Goal: Complete application form: Complete application form

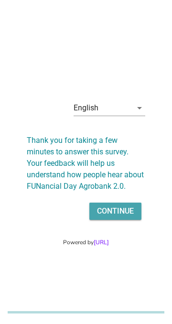
click at [129, 217] on div "Continue" at bounding box center [115, 211] width 37 height 11
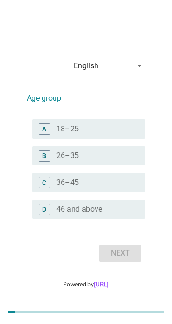
click at [87, 161] on div "radio_button_unchecked 26–35" at bounding box center [93, 156] width 74 height 10
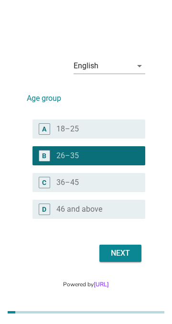
click at [128, 259] on div "Next" at bounding box center [120, 253] width 27 height 11
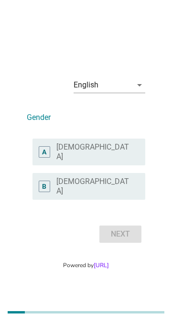
click at [115, 196] on div "radio_button_unchecked [DEMOGRAPHIC_DATA]" at bounding box center [93, 186] width 74 height 19
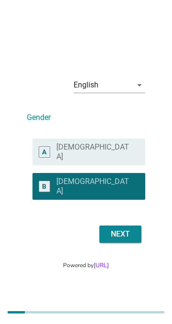
click at [131, 238] on div "Next" at bounding box center [120, 234] width 27 height 11
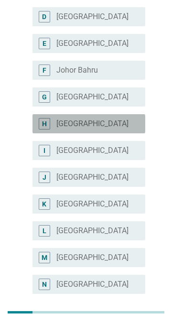
scroll to position [181, 0]
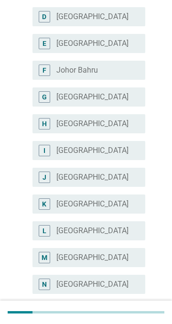
click at [92, 284] on div "radio_button_unchecked [GEOGRAPHIC_DATA]" at bounding box center [93, 285] width 74 height 10
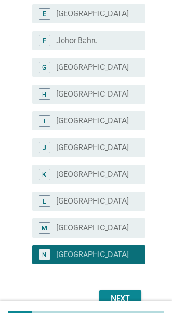
scroll to position [242, 0]
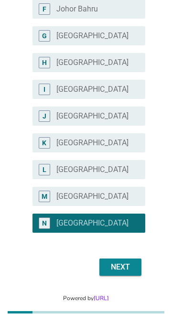
click at [132, 268] on div "Next" at bounding box center [120, 267] width 27 height 11
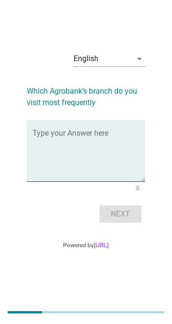
scroll to position [0, 0]
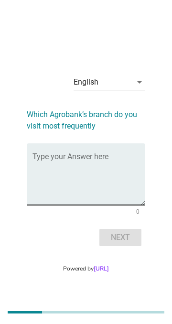
click at [64, 188] on textarea "Type your Answer here" at bounding box center [89, 180] width 113 height 50
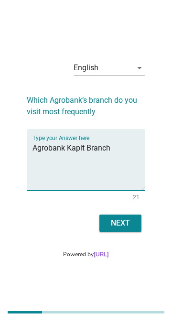
scroll to position [13, 0]
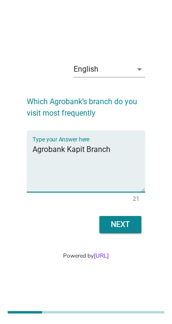
type textarea "Agrobank Kapit Branch"
click at [134, 233] on button "Next" at bounding box center [120, 224] width 42 height 17
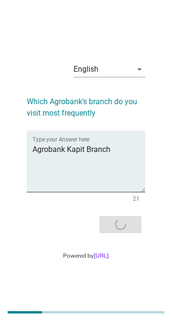
scroll to position [0, 0]
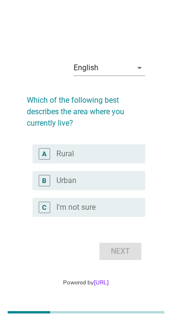
click at [121, 212] on div "radio_button_unchecked I'm not sure" at bounding box center [93, 208] width 74 height 10
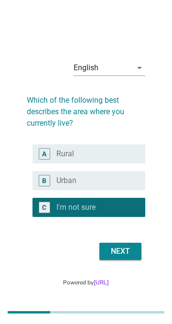
click at [127, 257] on div "Next" at bounding box center [120, 251] width 27 height 11
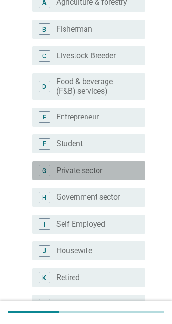
scroll to position [121, 0]
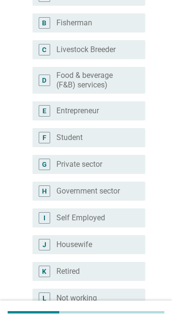
click at [99, 245] on div "radio_button_unchecked Housewife" at bounding box center [93, 245] width 74 height 10
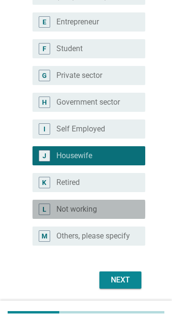
scroll to position [231, 0]
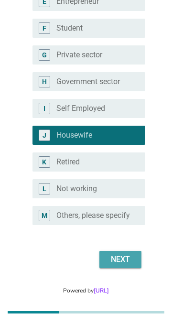
click at [132, 265] on div "Next" at bounding box center [120, 259] width 27 height 11
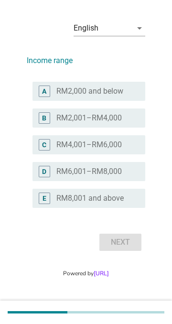
scroll to position [0, 0]
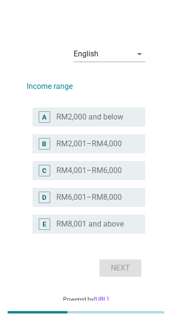
click at [88, 122] on label "RM2,000 and below" at bounding box center [89, 117] width 67 height 10
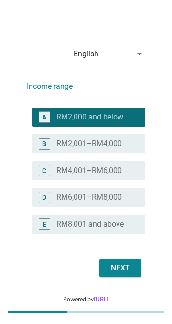
click at [132, 274] on div "Next" at bounding box center [120, 268] width 27 height 11
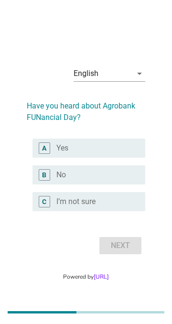
click at [81, 153] on div "radio_button_unchecked Yes" at bounding box center [93, 149] width 74 height 10
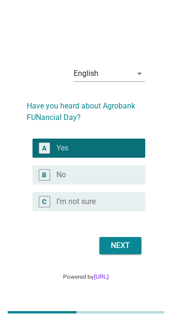
click at [135, 254] on button "Next" at bounding box center [120, 245] width 42 height 17
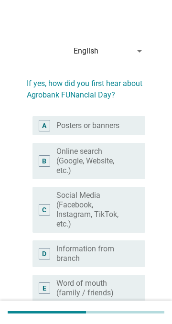
scroll to position [2, 0]
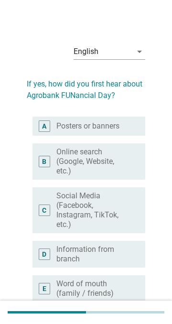
click at [65, 124] on label "Posters or banners" at bounding box center [87, 126] width 63 height 10
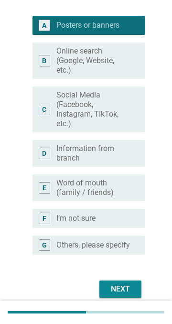
scroll to position [106, 0]
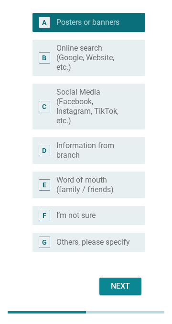
click at [132, 292] on div "Next" at bounding box center [120, 286] width 27 height 11
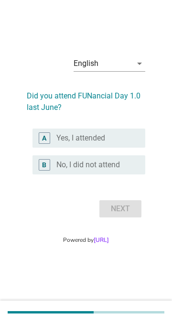
scroll to position [0, 0]
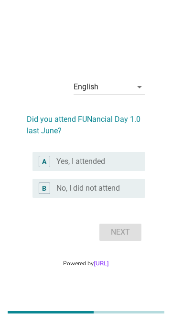
click at [94, 193] on label "No, I did not attend" at bounding box center [88, 189] width 64 height 10
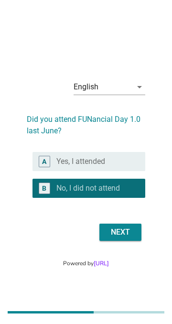
click at [130, 238] on div "Next" at bounding box center [120, 232] width 27 height 11
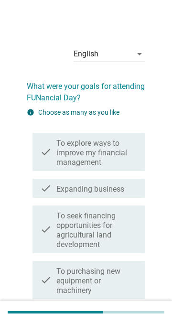
click at [126, 151] on label "To explore ways to improve my financial management" at bounding box center [96, 153] width 81 height 29
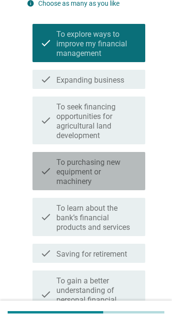
scroll to position [110, 0]
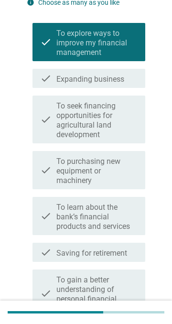
click at [123, 167] on label "To purchasing new equipment or machinery" at bounding box center [96, 171] width 81 height 29
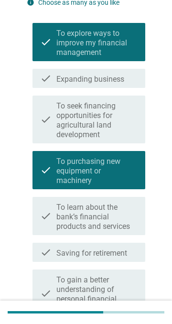
click at [118, 218] on label "To learn about the bank’s financial products and services" at bounding box center [96, 217] width 81 height 29
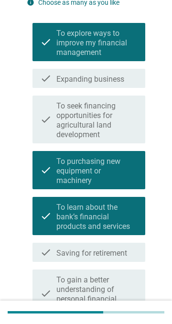
click at [118, 125] on label "To seek financing opportunities for agricultural land development" at bounding box center [96, 120] width 81 height 38
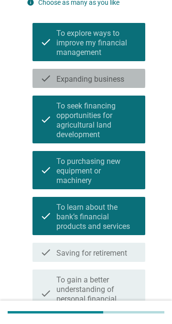
click at [107, 75] on label "Expanding business" at bounding box center [90, 80] width 68 height 10
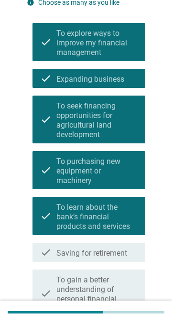
click at [124, 253] on label "Saving for retirement" at bounding box center [91, 254] width 71 height 10
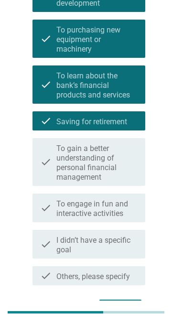
scroll to position [241, 0]
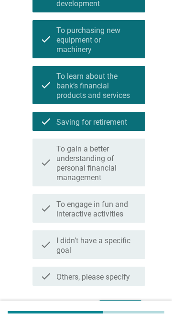
click at [119, 163] on label "To gain a better understanding of personal financial management" at bounding box center [96, 163] width 81 height 38
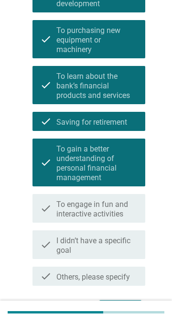
click at [117, 210] on label "To engage in fun and interactive activities" at bounding box center [96, 209] width 81 height 19
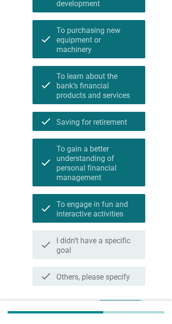
click at [128, 312] on div "Next" at bounding box center [120, 308] width 27 height 11
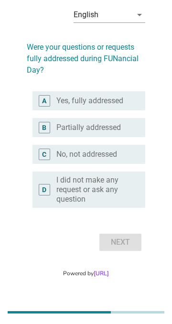
scroll to position [0, 0]
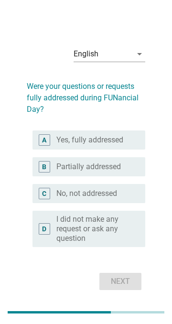
click at [120, 143] on label "Yes, fully addressed" at bounding box center [89, 140] width 67 height 10
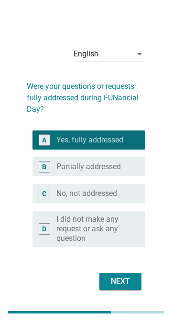
click at [133, 285] on div "Next" at bounding box center [120, 281] width 27 height 11
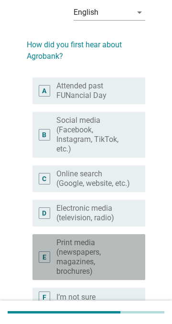
scroll to position [41, 0]
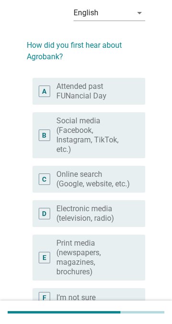
click at [121, 88] on label "Attended past FUNancial Day" at bounding box center [93, 91] width 74 height 19
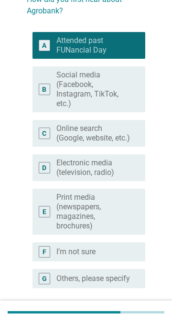
scroll to position [129, 0]
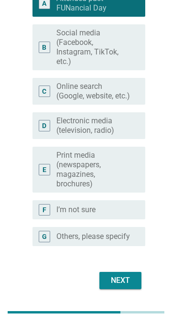
click at [131, 287] on div "Next" at bounding box center [120, 280] width 27 height 11
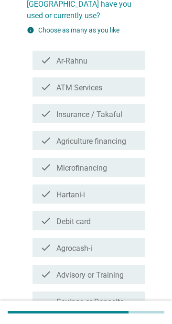
scroll to position [96, 0]
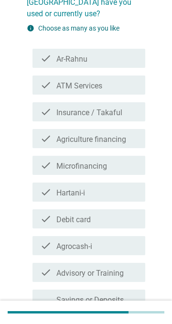
click at [115, 79] on div "check_box_outline_blank ATM Services" at bounding box center [96, 84] width 81 height 11
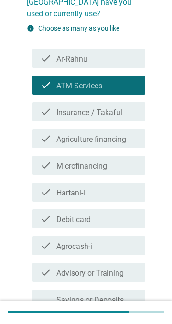
click at [110, 213] on div "check_box_outline_blank Debit card" at bounding box center [96, 218] width 81 height 11
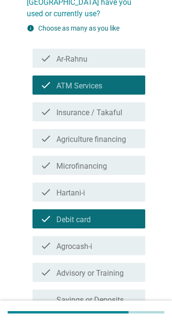
click at [130, 106] on div "check_box_outline_blank Insurance / Takaful" at bounding box center [96, 111] width 81 height 11
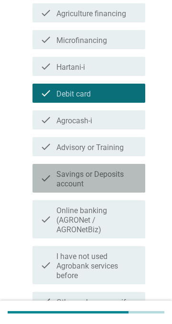
scroll to position [232, 0]
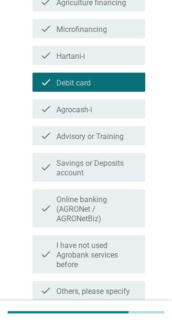
click at [131, 318] on div "Next" at bounding box center [120, 323] width 27 height 11
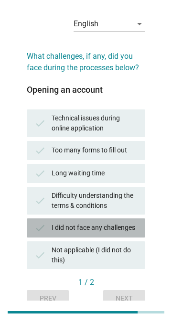
scroll to position [30, 0]
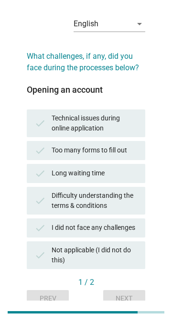
click at [128, 169] on div "Long waiting time" at bounding box center [95, 173] width 86 height 11
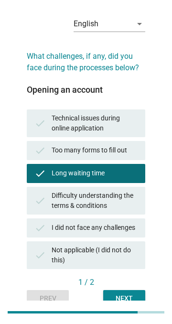
click at [135, 298] on div "Next" at bounding box center [124, 299] width 27 height 10
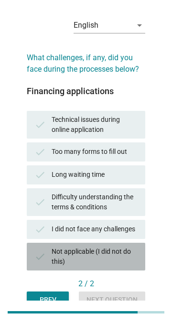
scroll to position [29, 0]
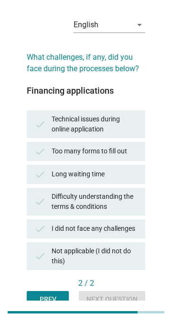
click at [130, 171] on div "Long waiting time" at bounding box center [95, 174] width 86 height 11
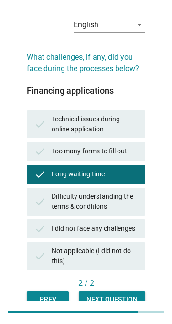
click at [122, 298] on div "Next question" at bounding box center [112, 300] width 51 height 10
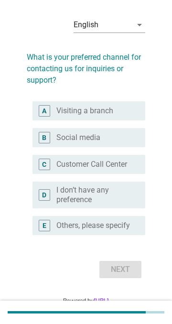
scroll to position [0, 0]
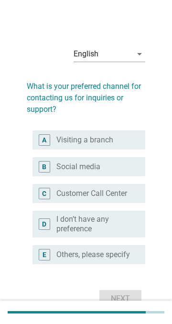
click at [129, 166] on div "radio_button_unchecked Social media" at bounding box center [93, 167] width 74 height 10
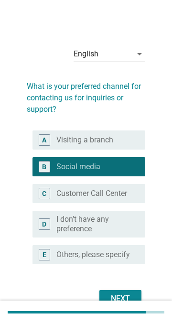
click at [104, 138] on label "Visiting a branch" at bounding box center [84, 140] width 57 height 10
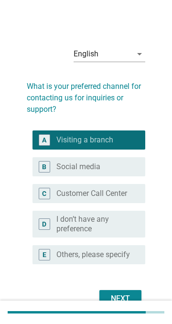
click at [135, 307] on button "Next" at bounding box center [120, 298] width 42 height 17
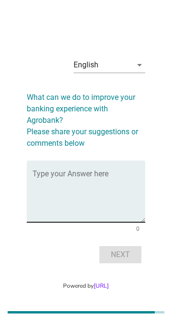
click at [48, 202] on textarea "Type your Answer here" at bounding box center [89, 197] width 113 height 50
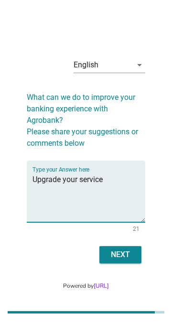
click at [75, 188] on textarea "Upgrade your service" at bounding box center [89, 197] width 113 height 50
click at [77, 188] on textarea "Upgrade your service" at bounding box center [89, 197] width 113 height 50
click at [98, 190] on textarea "Upgrade service" at bounding box center [89, 197] width 113 height 50
type textarea "Upgrade service"
click at [134, 264] on button "Next" at bounding box center [120, 254] width 42 height 17
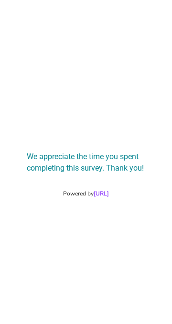
click at [150, 182] on div "We appreciate the time you spent completing this survey. Thank you!" at bounding box center [86, 158] width 134 height 48
